Goal: Entertainment & Leisure: Consume media (video, audio)

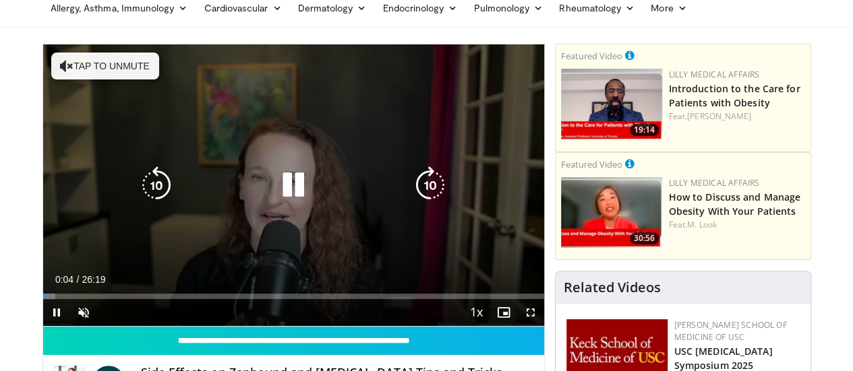
scroll to position [135, 0]
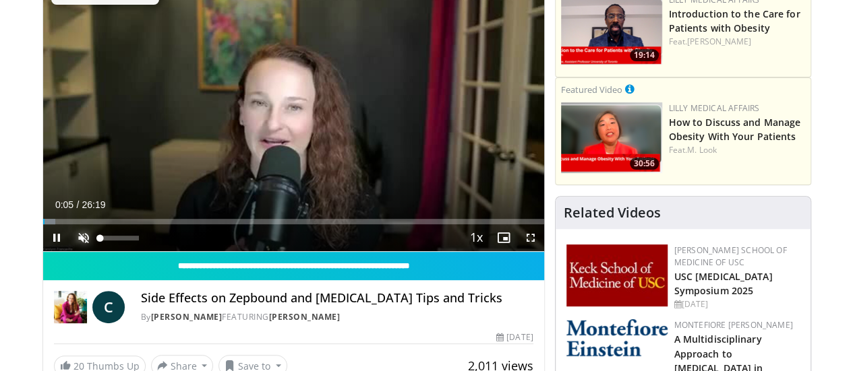
click at [70, 251] on span "Video Player" at bounding box center [83, 238] width 27 height 27
click at [100, 241] on div "Volume Level" at bounding box center [105, 238] width 10 height 5
drag, startPoint x: 76, startPoint y: 264, endPoint x: 85, endPoint y: 260, distance: 10.0
click at [100, 241] on div "Volume Level" at bounding box center [109, 238] width 19 height 5
drag, startPoint x: 85, startPoint y: 264, endPoint x: 94, endPoint y: 264, distance: 9.4
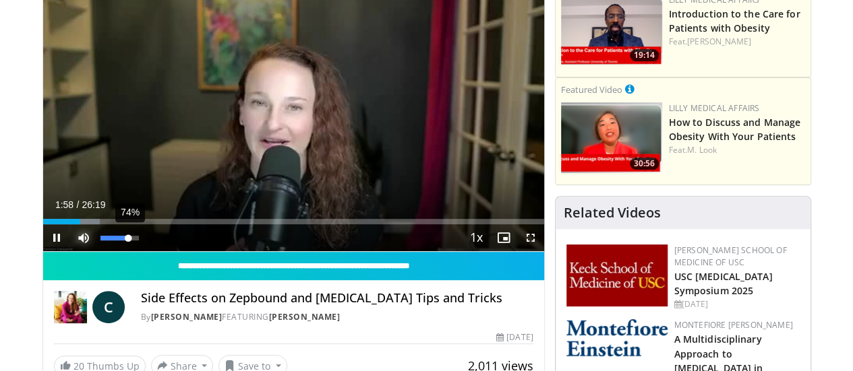
click at [100, 241] on div "Volume Level" at bounding box center [114, 238] width 28 height 5
click at [43, 251] on span "Video Player" at bounding box center [56, 238] width 27 height 27
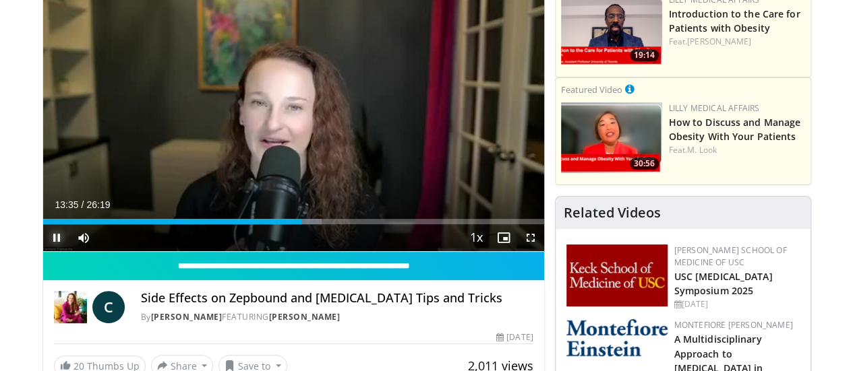
click at [43, 251] on span "Video Player" at bounding box center [56, 238] width 27 height 27
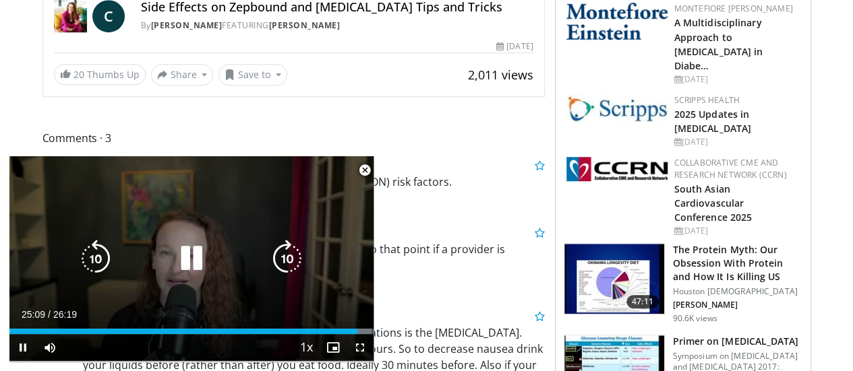
scroll to position [472, 0]
